Goal: Check status

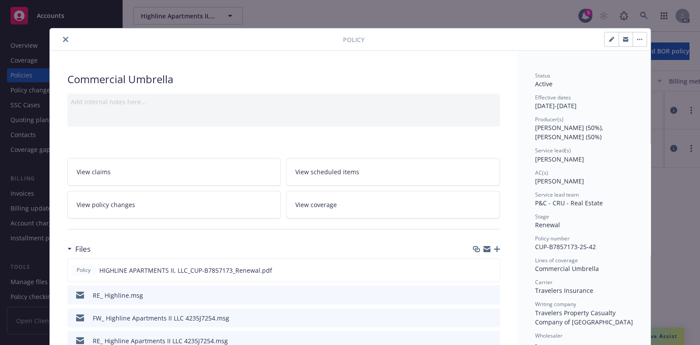
scroll to position [554, 0]
